Goal: Entertainment & Leisure: Consume media (video, audio)

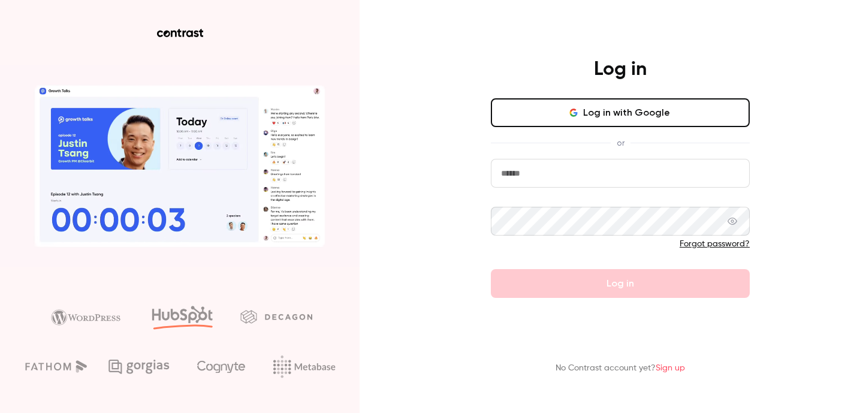
click at [599, 122] on button "Log in with Google" at bounding box center [620, 112] width 259 height 29
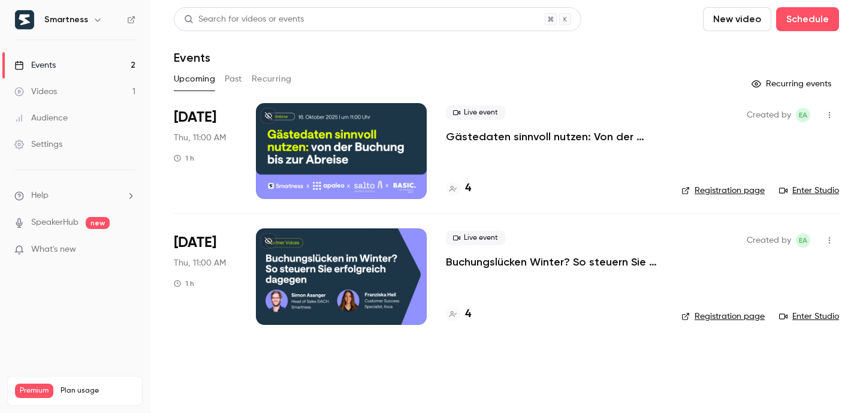
click at [113, 89] on link "Videos 1" at bounding box center [75, 92] width 150 height 26
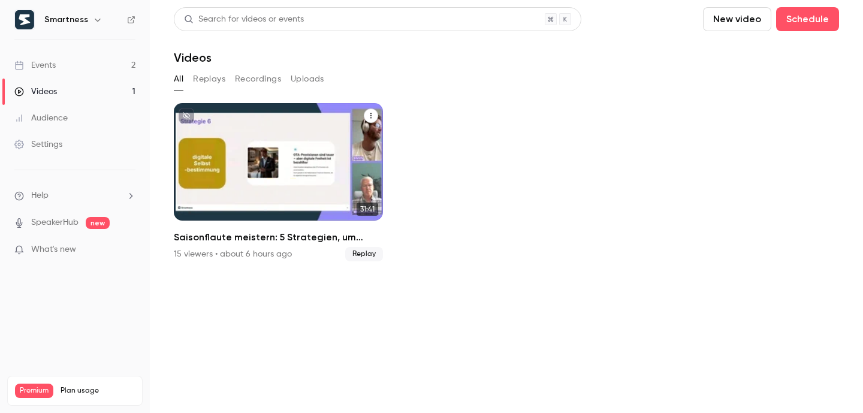
click at [291, 238] on h2 "Saisonflaute meistern: 5 Strategien, um Belegung und Umsatz zu sichern" at bounding box center [278, 237] width 209 height 14
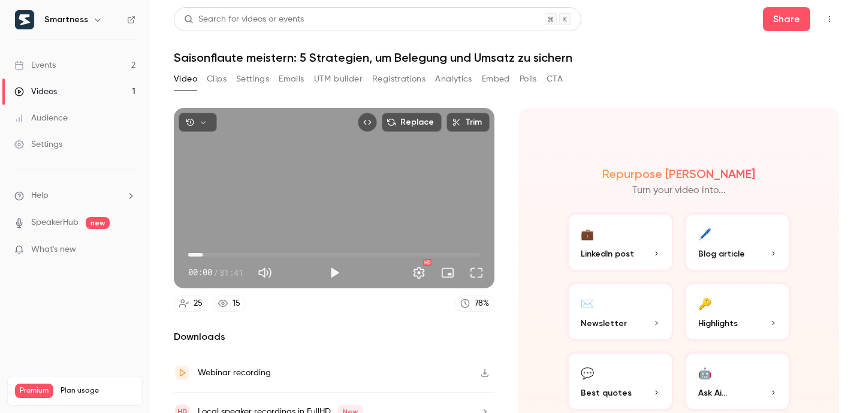
click at [203, 258] on span "01:35" at bounding box center [334, 254] width 292 height 19
click at [328, 271] on button "Play" at bounding box center [334, 273] width 24 height 24
click at [227, 249] on span "01:44" at bounding box center [334, 254] width 292 height 19
click at [242, 250] on span "05:57" at bounding box center [334, 254] width 292 height 19
click at [269, 253] on span "05:57" at bounding box center [334, 254] width 292 height 19
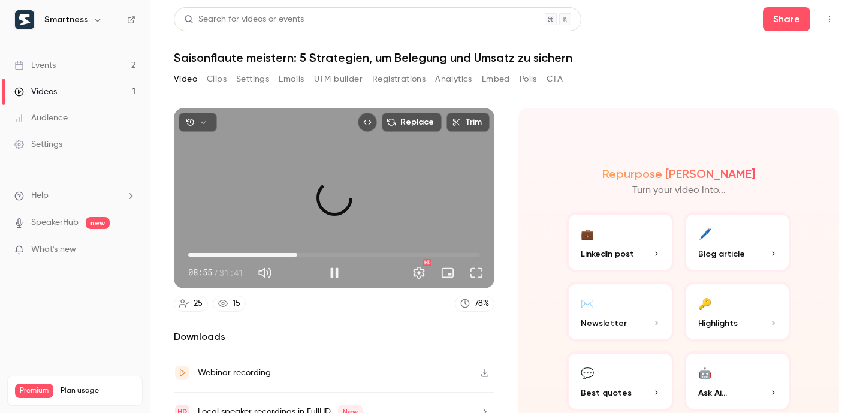
click at [295, 252] on span "11:50" at bounding box center [334, 254] width 292 height 19
click at [305, 253] on span "11:50" at bounding box center [334, 254] width 292 height 19
click at [333, 252] on span "12:53" at bounding box center [334, 254] width 292 height 19
click at [346, 253] on span "16:00" at bounding box center [334, 254] width 292 height 19
click at [363, 255] on span "19:14" at bounding box center [334, 254] width 292 height 19
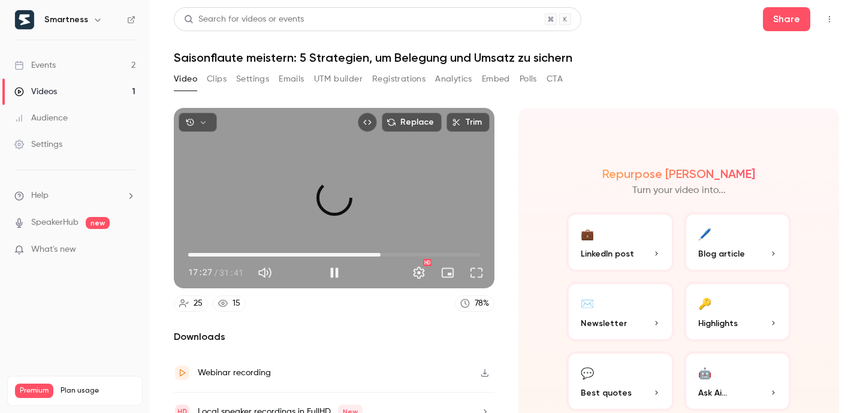
click at [378, 253] on span "20:53" at bounding box center [334, 254] width 292 height 19
click at [336, 273] on button "Pause" at bounding box center [334, 273] width 24 height 24
type input "******"
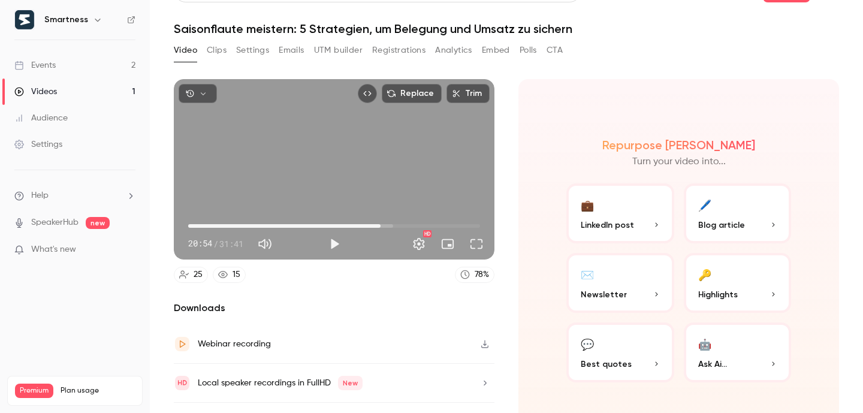
scroll to position [54, 0]
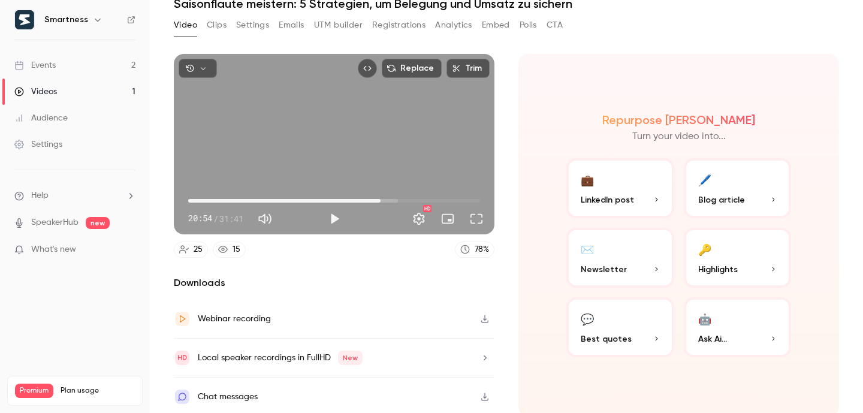
click at [752, 270] on p "Highlights" at bounding box center [737, 269] width 79 height 13
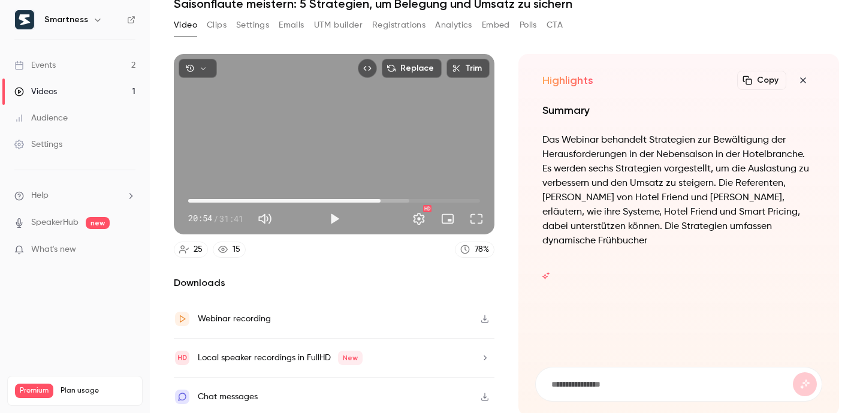
click at [800, 80] on icon "button" at bounding box center [802, 79] width 5 height 5
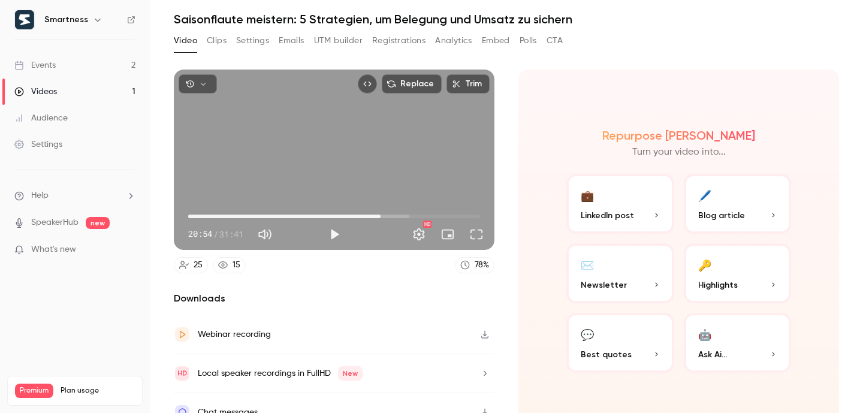
scroll to position [0, 0]
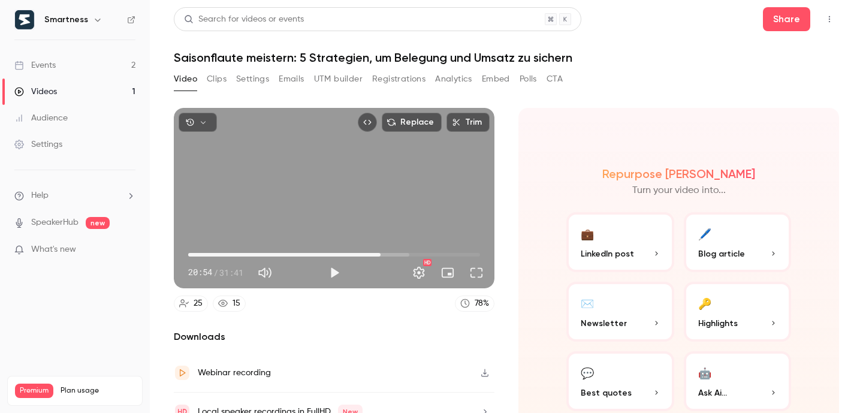
click at [218, 82] on button "Clips" at bounding box center [217, 79] width 20 height 19
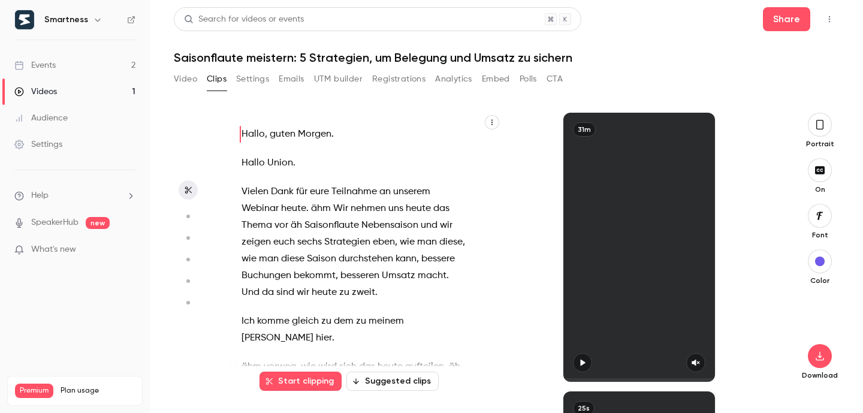
click at [256, 81] on button "Settings" at bounding box center [252, 79] width 33 height 19
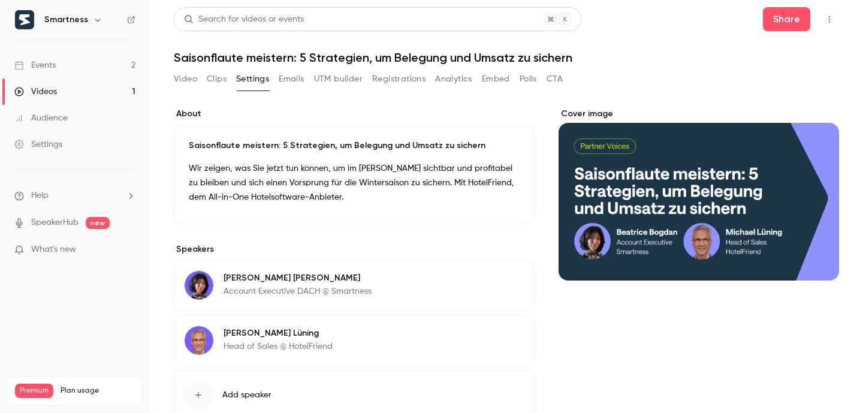
click at [290, 82] on button "Emails" at bounding box center [291, 79] width 25 height 19
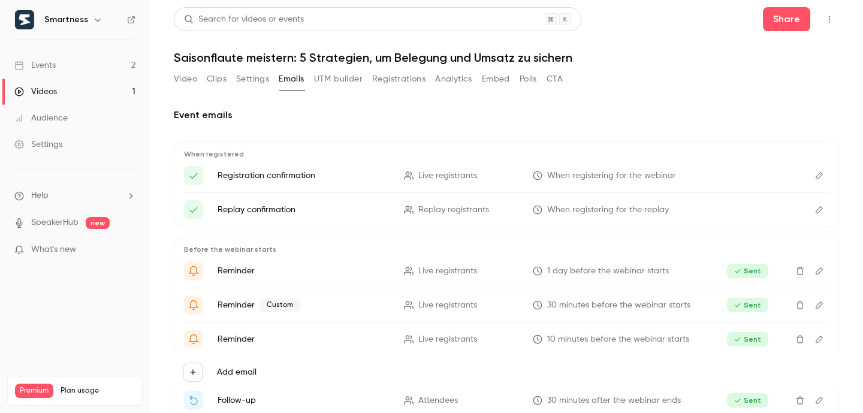
click at [326, 83] on button "UTM builder" at bounding box center [338, 79] width 49 height 19
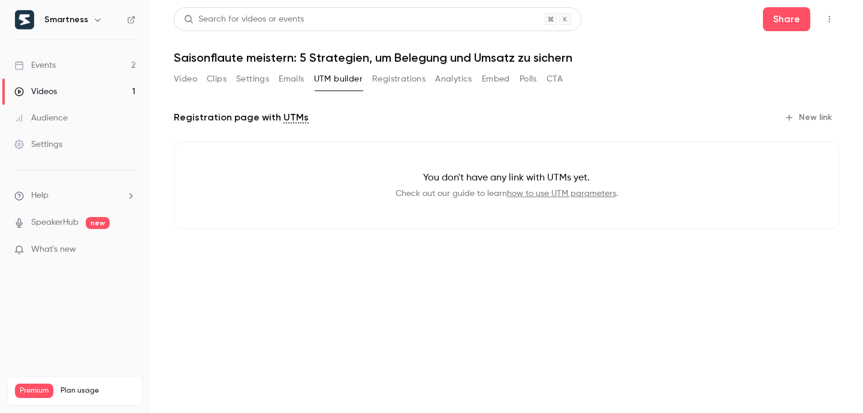
click at [397, 79] on button "Registrations" at bounding box center [398, 79] width 53 height 19
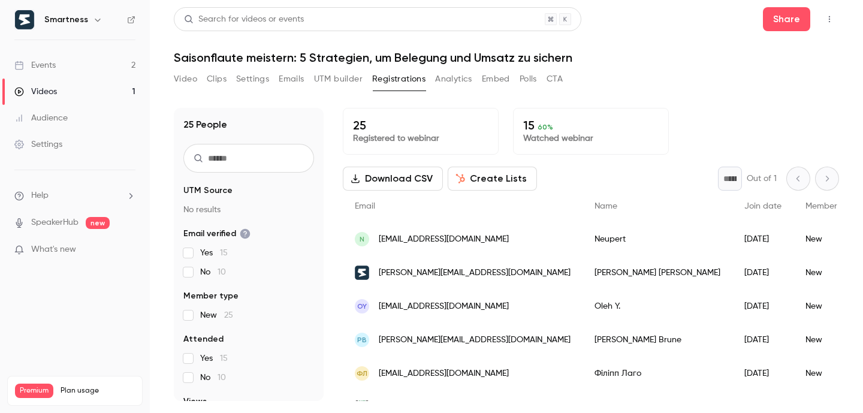
click at [452, 83] on button "Analytics" at bounding box center [453, 79] width 37 height 19
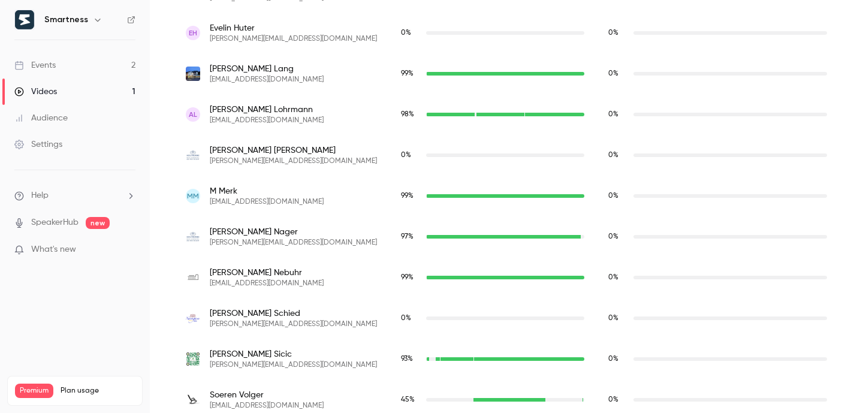
scroll to position [668, 0]
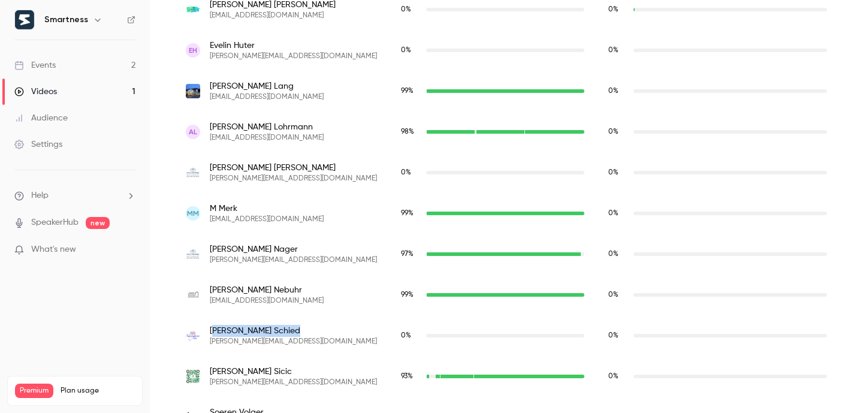
drag, startPoint x: 214, startPoint y: 333, endPoint x: 307, endPoint y: 332, distance: 93.5
click at [308, 333] on span "[PERSON_NAME]" at bounding box center [293, 331] width 167 height 12
click at [307, 332] on span "[PERSON_NAME]" at bounding box center [293, 331] width 167 height 12
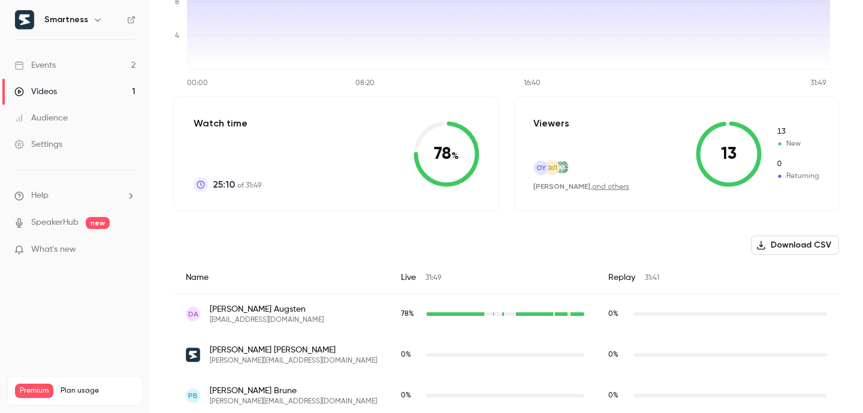
scroll to position [0, 0]
